Goal: Task Accomplishment & Management: Use online tool/utility

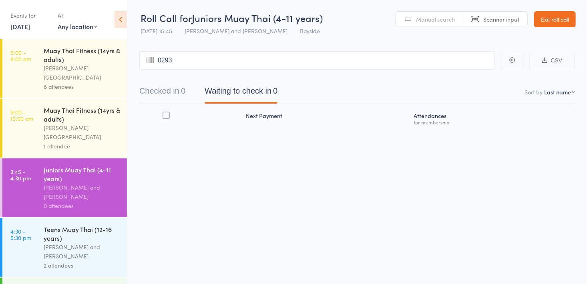
type input "0293"
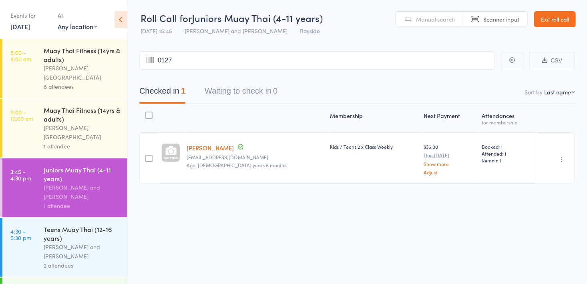
type input "0127"
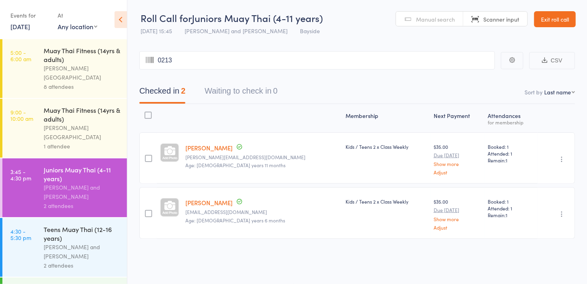
type input "0213"
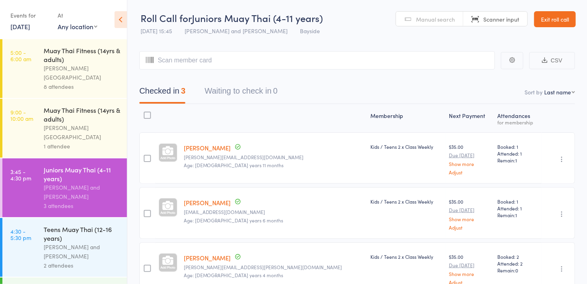
type input "m"
type input "wood"
type input "m"
click at [415, 19] on link "Manual search" at bounding box center [429, 19] width 67 height 15
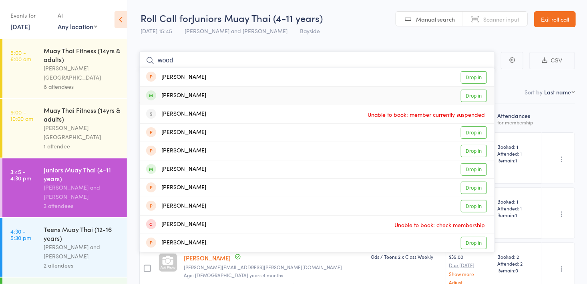
type input "wood"
click at [481, 94] on link "Drop in" at bounding box center [474, 96] width 26 height 12
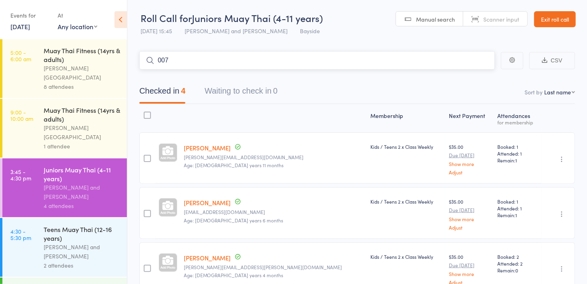
type input "0072"
click at [473, 81] on link "Drop in" at bounding box center [474, 77] width 26 height 12
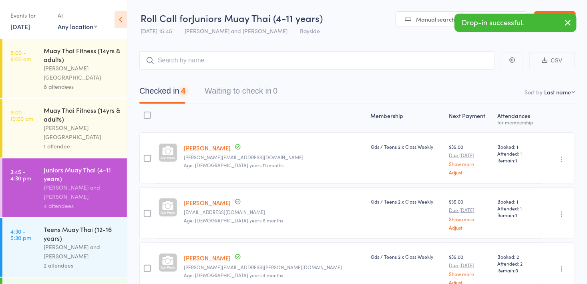
click at [488, 19] on div "Drop-in successful." at bounding box center [516, 23] width 122 height 18
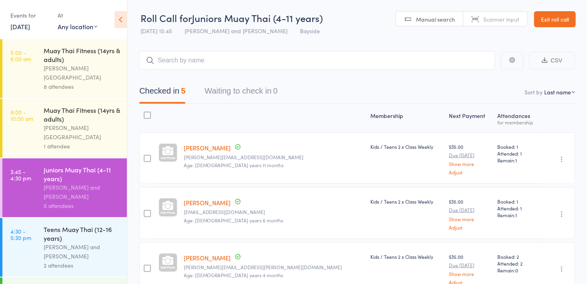
click at [484, 21] on span "Scanner input" at bounding box center [502, 19] width 36 height 8
type input "0135"
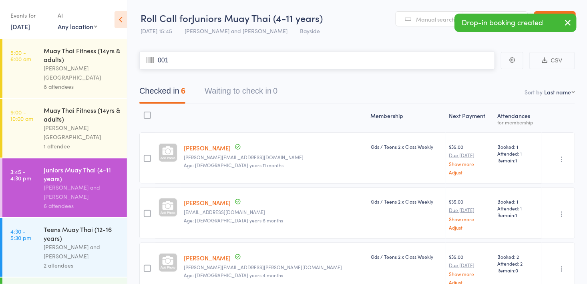
type input "0015"
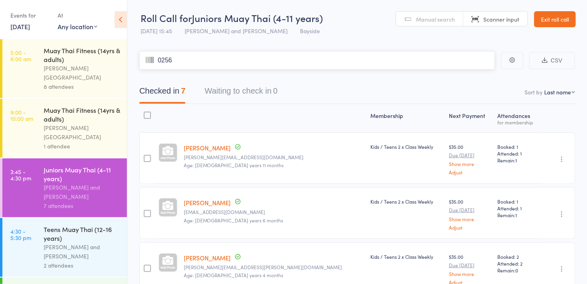
type input "0256"
type input "0183"
click at [45, 243] on div "Alfie Smith and Dwayne Glasgow" at bounding box center [82, 252] width 77 height 18
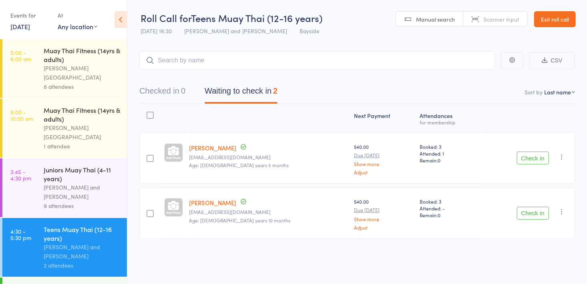
click at [496, 16] on span "Scanner input" at bounding box center [502, 19] width 36 height 8
type input "0183"
click at [167, 90] on button "Checked in 1" at bounding box center [162, 93] width 46 height 21
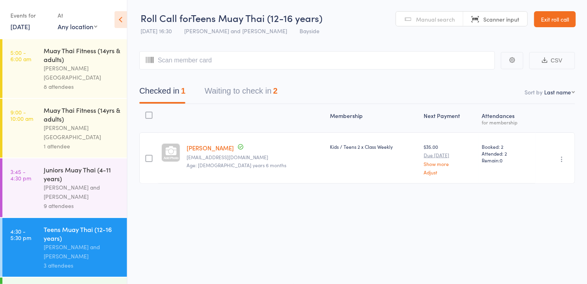
click at [50, 183] on div "[PERSON_NAME] and [PERSON_NAME]" at bounding box center [82, 192] width 77 height 18
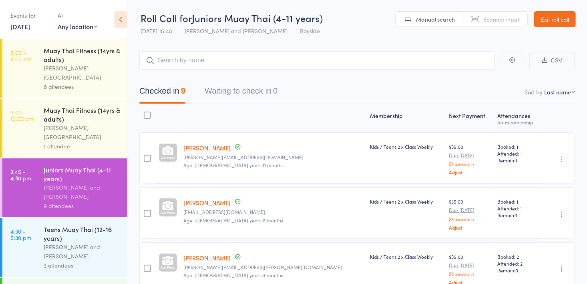
click at [355, 31] on header "Roll Call for Juniors Muay Thai (4-11 years) 16 Sep 15:45 Alfie Smith and Dwayn…" at bounding box center [357, 19] width 460 height 39
click at [346, 87] on nav "Checked in 9 Waiting to check in 0" at bounding box center [357, 93] width 455 height 21
click at [559, 22] on link "Exit roll call" at bounding box center [555, 19] width 42 height 16
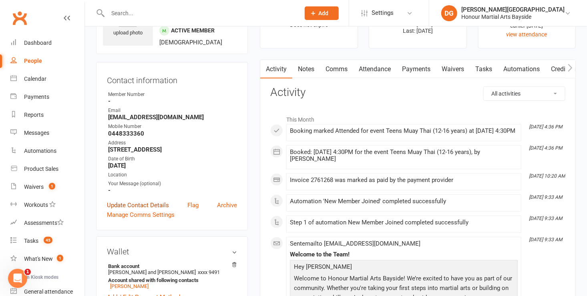
click at [139, 210] on link "Update Contact Details" at bounding box center [138, 206] width 62 height 10
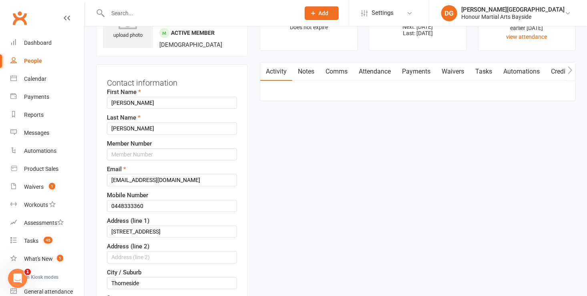
scroll to position [38, 0]
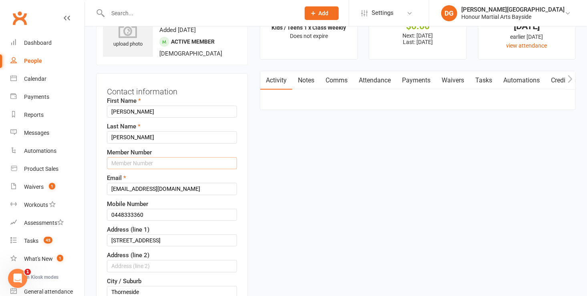
click at [132, 163] on input "text" at bounding box center [172, 163] width 130 height 12
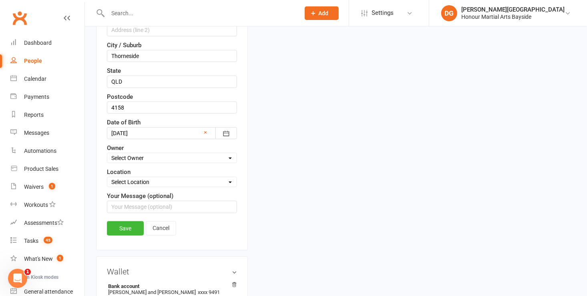
scroll to position [278, 0]
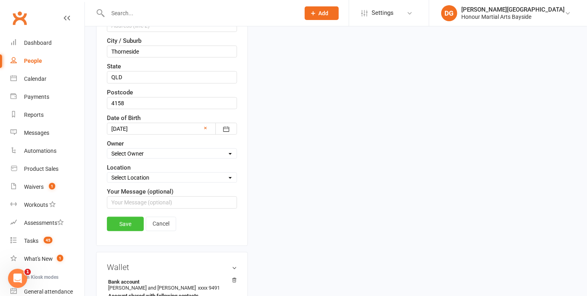
type input "0079"
click at [124, 223] on link "Save" at bounding box center [125, 224] width 37 height 14
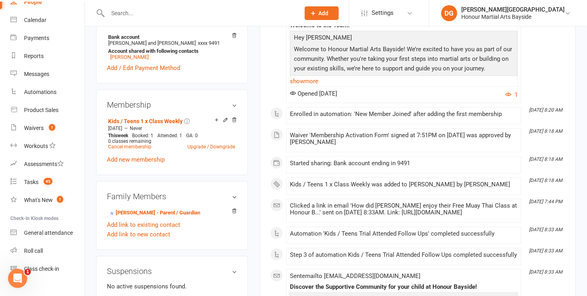
scroll to position [71, 0]
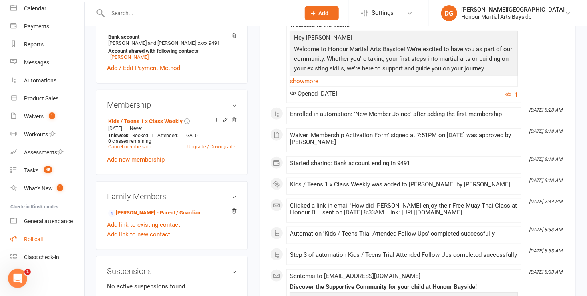
click at [30, 242] on div "Roll call" at bounding box center [33, 239] width 19 height 6
